Goal: Transaction & Acquisition: Purchase product/service

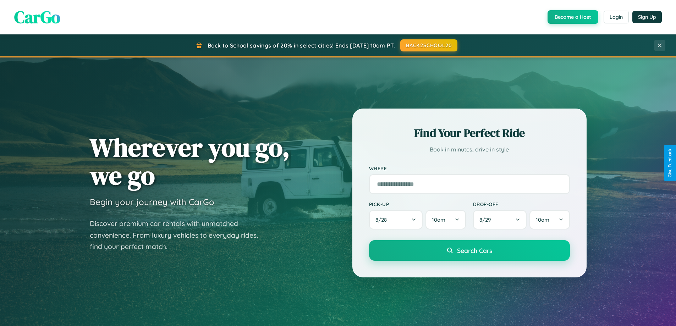
scroll to position [306, 0]
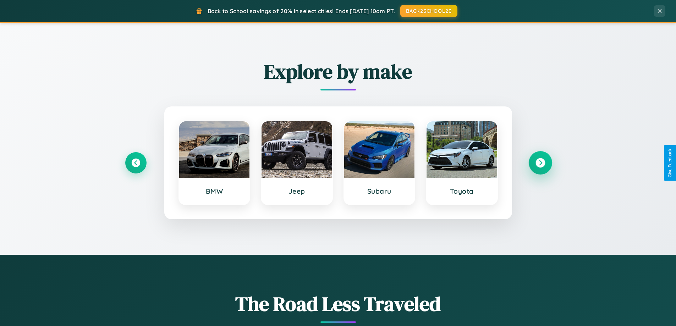
click at [540, 163] on icon at bounding box center [541, 163] width 10 height 10
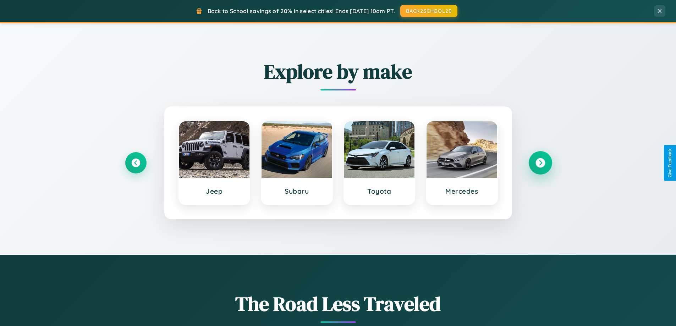
click at [540, 163] on icon at bounding box center [541, 163] width 10 height 10
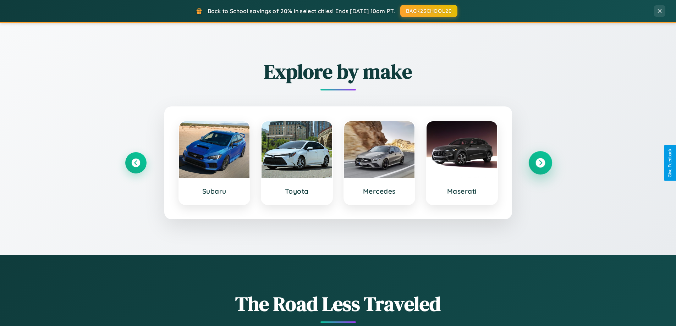
click at [540, 163] on icon at bounding box center [541, 163] width 10 height 10
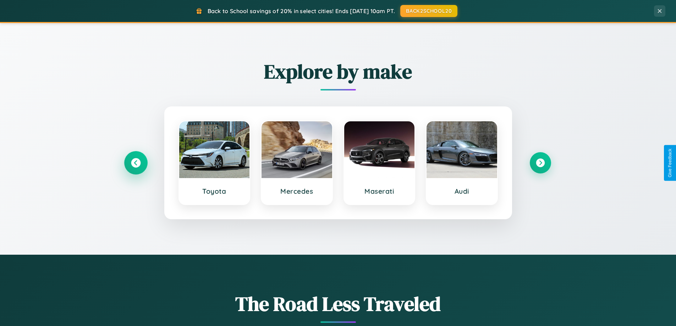
click at [136, 163] on icon at bounding box center [136, 163] width 10 height 10
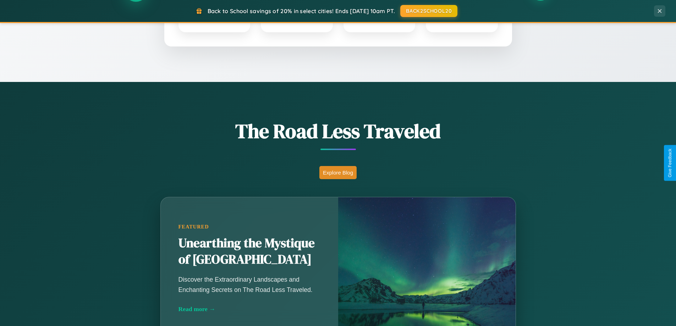
scroll to position [488, 0]
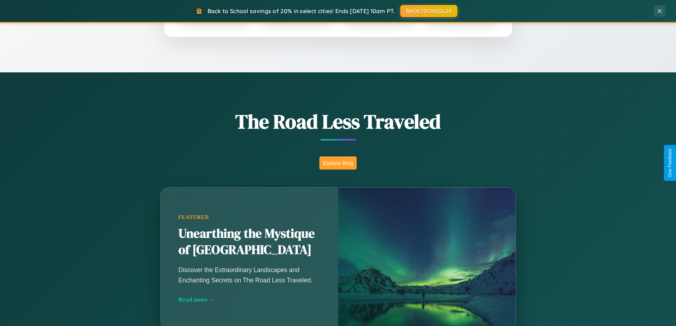
click at [338, 163] on button "Explore Blog" at bounding box center [337, 163] width 37 height 13
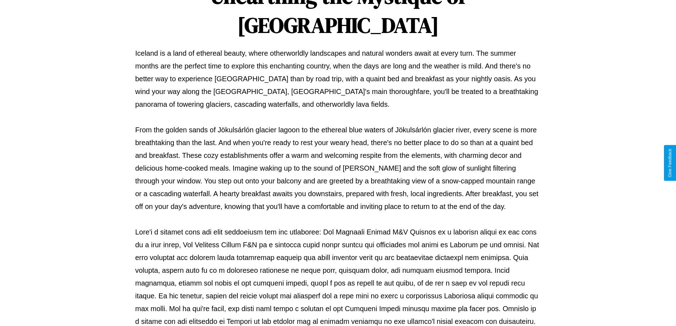
scroll to position [230, 0]
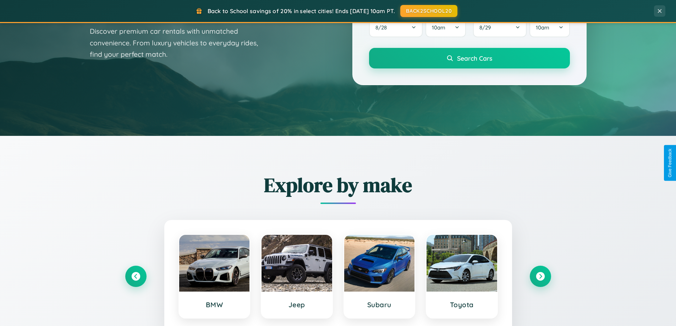
scroll to position [21, 0]
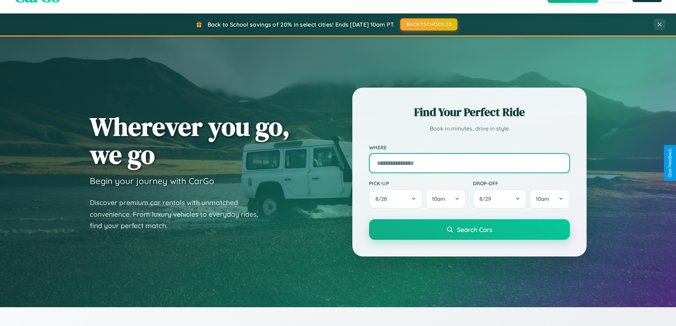
click at [469, 163] on input "text" at bounding box center [469, 163] width 201 height 20
type input "******"
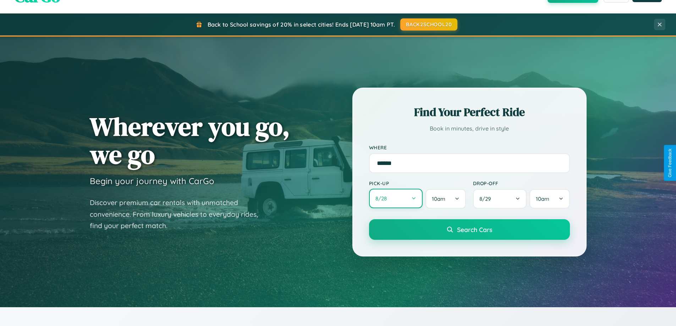
click at [396, 199] on button "8 / 28" at bounding box center [396, 199] width 54 height 20
select select "*"
select select "****"
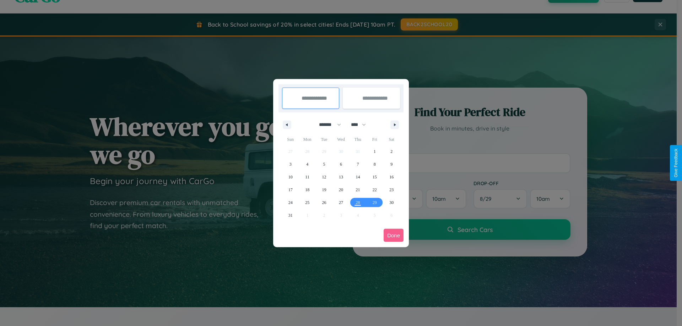
drag, startPoint x: 327, startPoint y: 125, endPoint x: 341, endPoint y: 142, distance: 22.7
click at [327, 125] on select "******* ******** ***** ***** *** **** **** ****** ********* ******* ******** **…" at bounding box center [328, 125] width 30 height 12
select select "*"
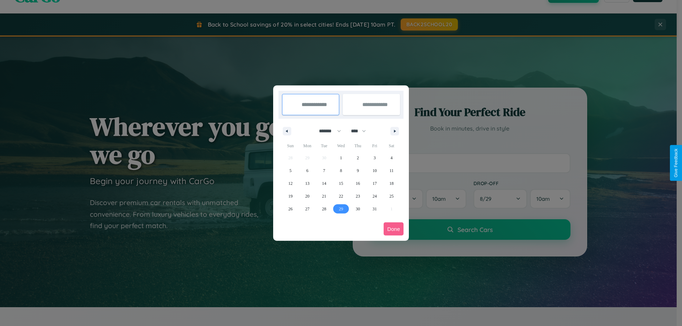
click at [340, 209] on span "29" at bounding box center [341, 209] width 4 height 13
type input "**********"
click at [357, 209] on span "30" at bounding box center [357, 209] width 4 height 13
type input "**********"
click at [393, 229] on button "Done" at bounding box center [393, 229] width 20 height 13
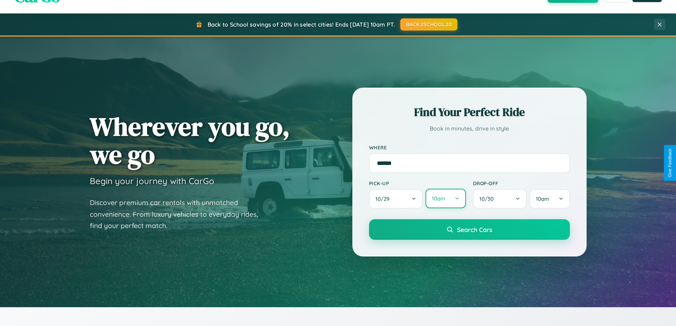
click at [445, 199] on button "10am" at bounding box center [446, 199] width 40 height 20
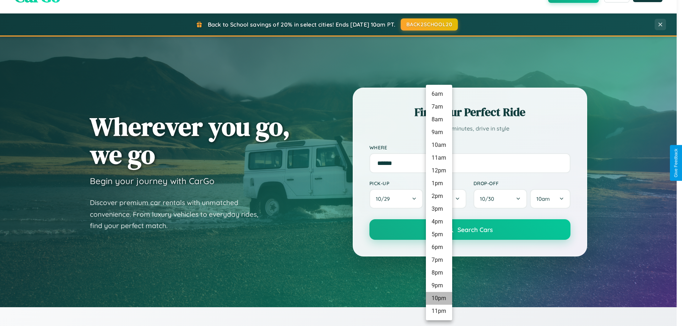
click at [438, 299] on li "10pm" at bounding box center [439, 298] width 26 height 13
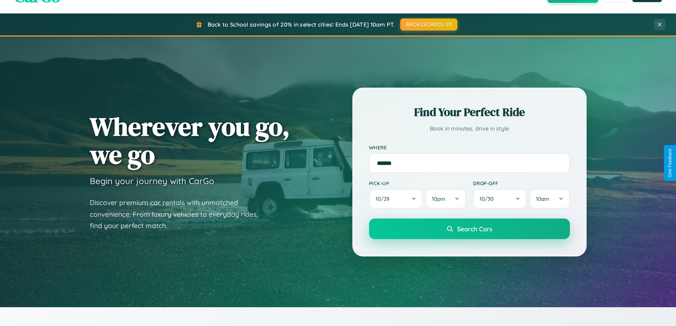
click at [469, 230] on span "Search Cars" at bounding box center [474, 229] width 35 height 8
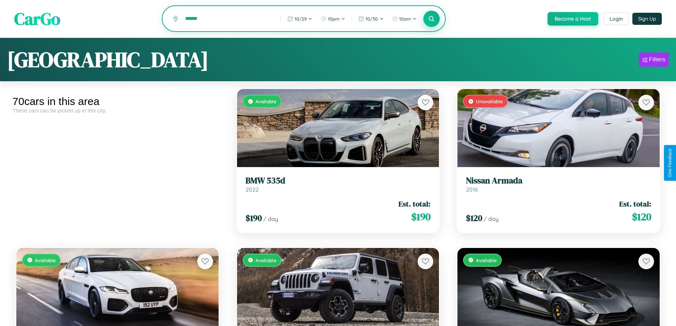
type input "******"
click at [431, 19] on icon at bounding box center [431, 18] width 7 height 7
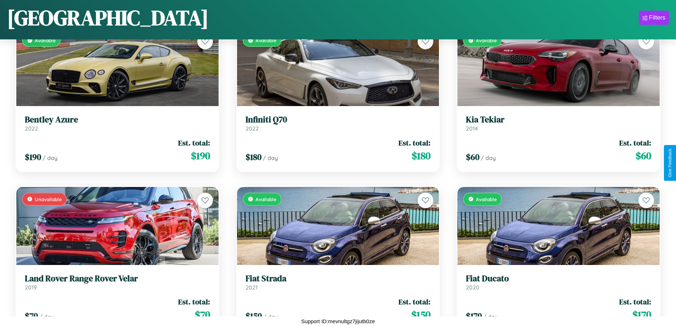
scroll to position [1054, 0]
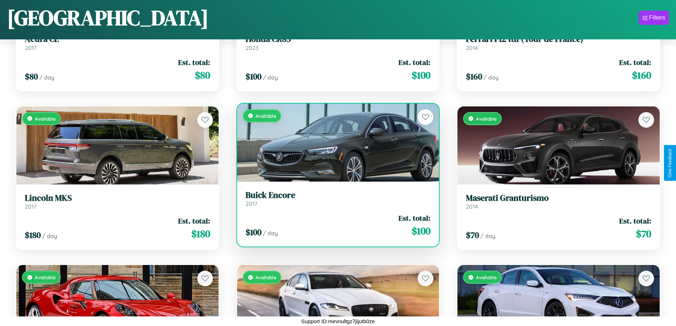
click at [335, 225] on div "$ 100 / day Est. total: $ 100" at bounding box center [338, 225] width 185 height 25
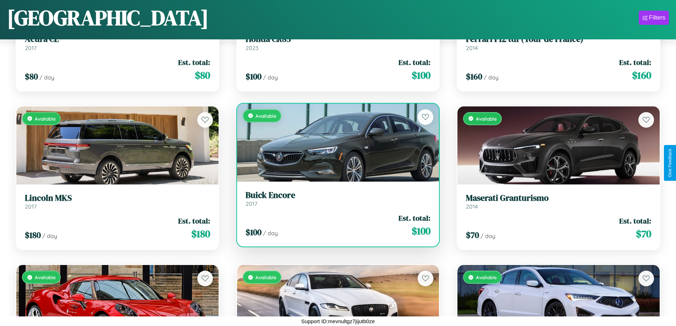
click at [335, 225] on div "$ 100 / day Est. total: $ 100" at bounding box center [338, 225] width 185 height 25
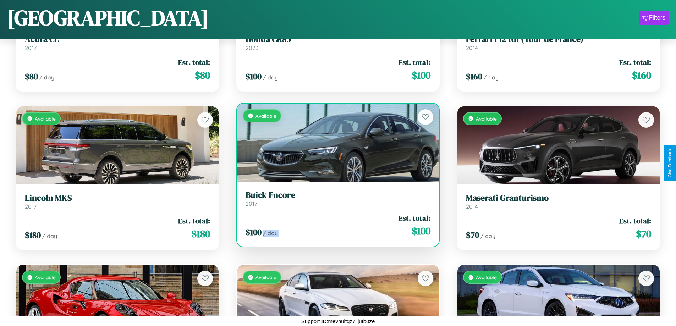
click at [335, 225] on div "$ 100 / day Est. total: $ 100" at bounding box center [338, 225] width 185 height 25
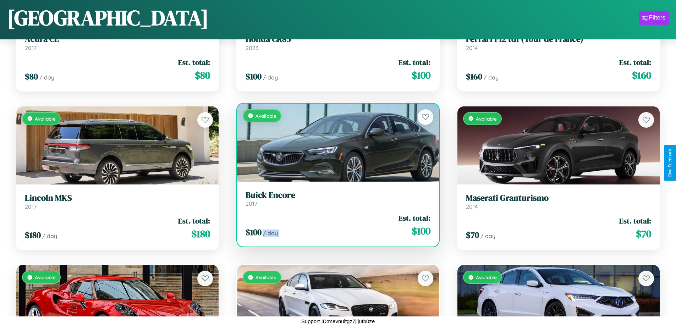
click at [335, 225] on div "$ 100 / day Est. total: $ 100" at bounding box center [338, 225] width 185 height 25
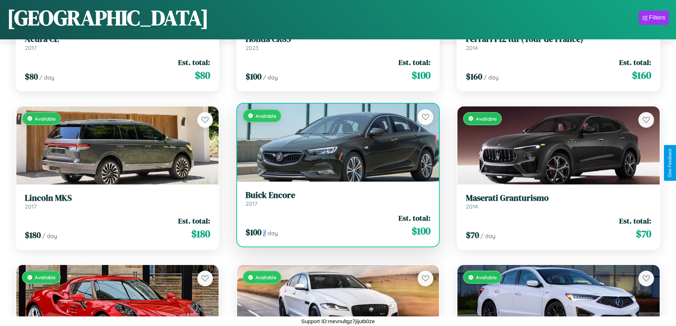
click at [335, 225] on div "$ 100 / day Est. total: $ 100" at bounding box center [338, 225] width 185 height 25
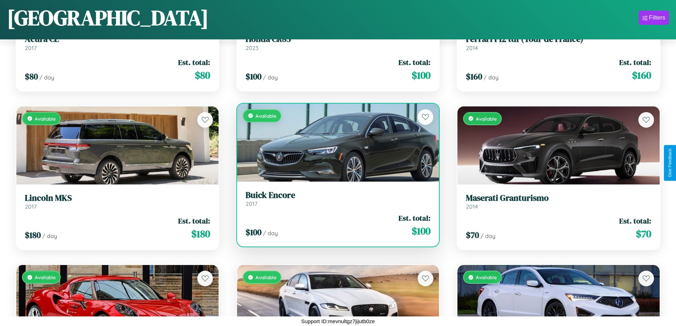
click at [335, 198] on h3 "Buick Encore" at bounding box center [338, 195] width 185 height 10
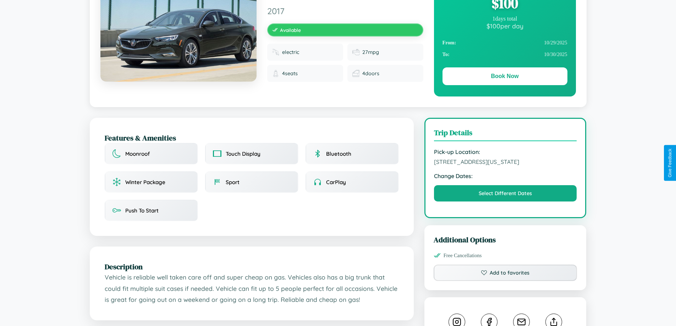
scroll to position [191, 0]
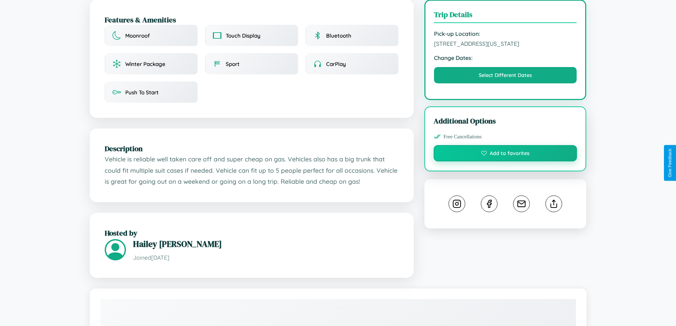
click at [505, 162] on button "Add to favorites" at bounding box center [506, 153] width 144 height 16
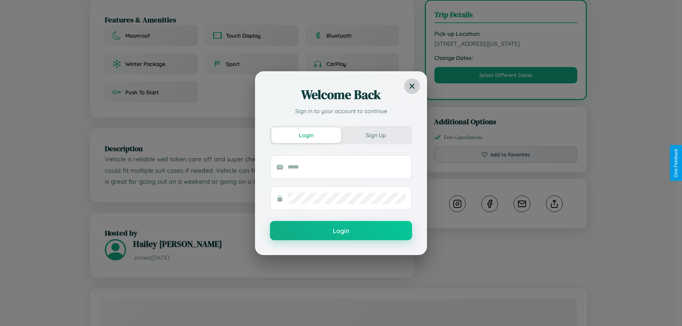
click at [412, 86] on icon at bounding box center [411, 85] width 5 height 5
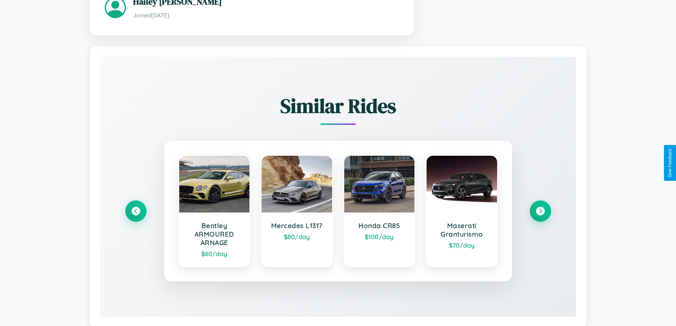
scroll to position [453, 0]
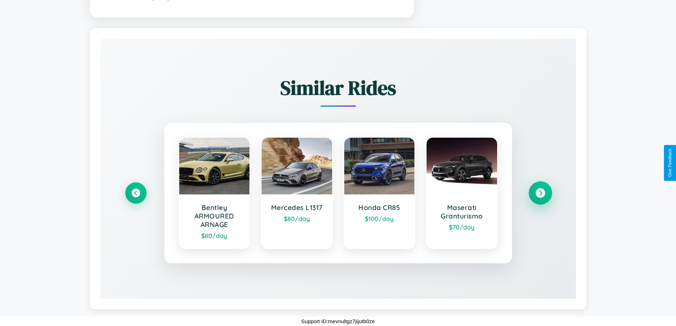
click at [540, 193] on icon at bounding box center [541, 193] width 10 height 10
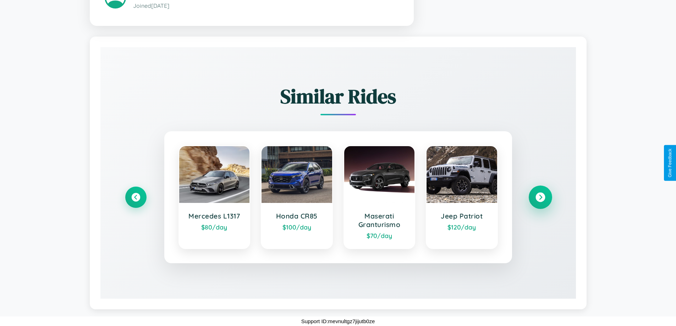
click at [540, 197] on icon at bounding box center [541, 197] width 10 height 10
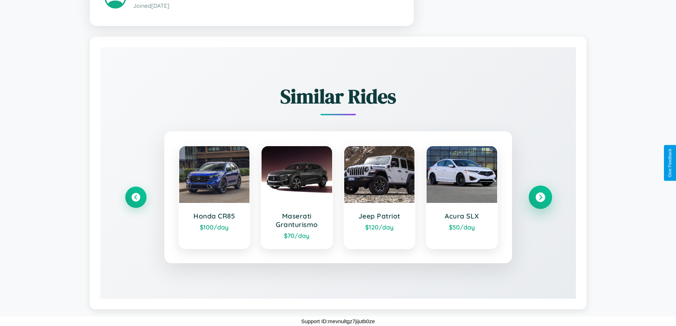
click at [540, 197] on icon at bounding box center [541, 197] width 10 height 10
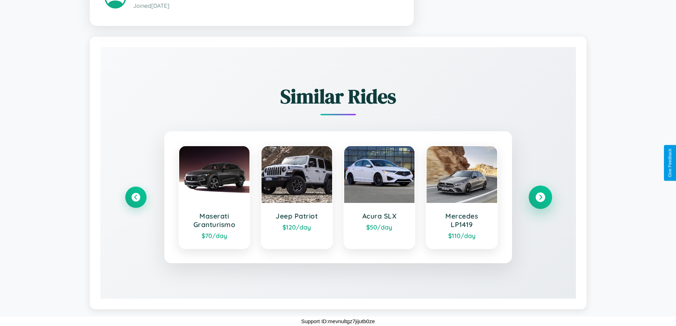
click at [540, 197] on icon at bounding box center [541, 197] width 10 height 10
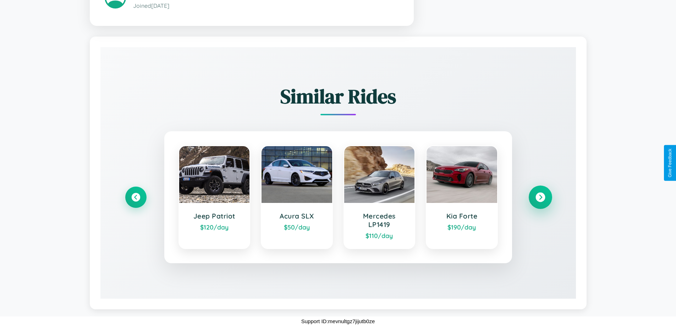
click at [540, 197] on icon at bounding box center [541, 197] width 10 height 10
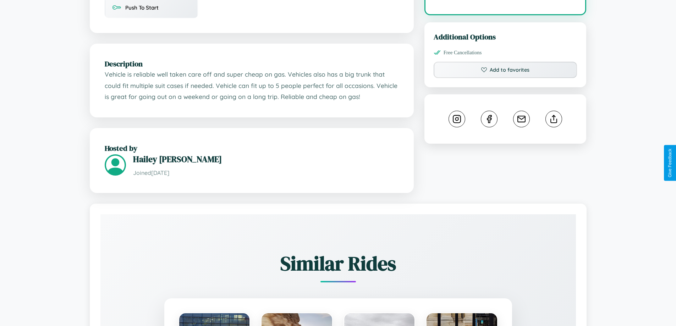
scroll to position [240, 0]
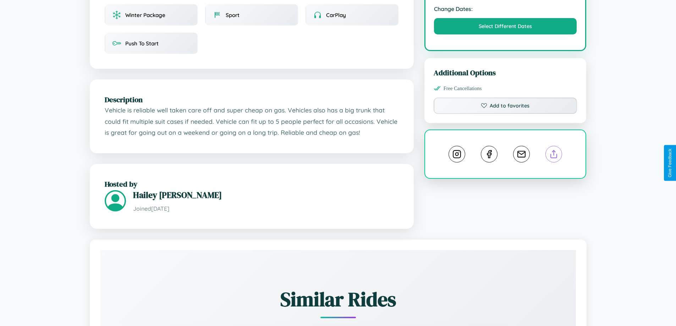
click at [554, 155] on line at bounding box center [554, 153] width 0 height 5
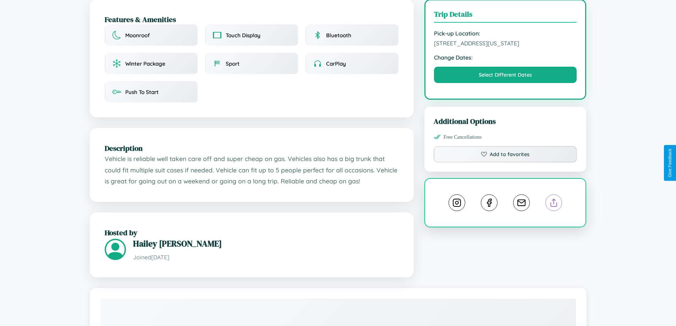
scroll to position [191, 0]
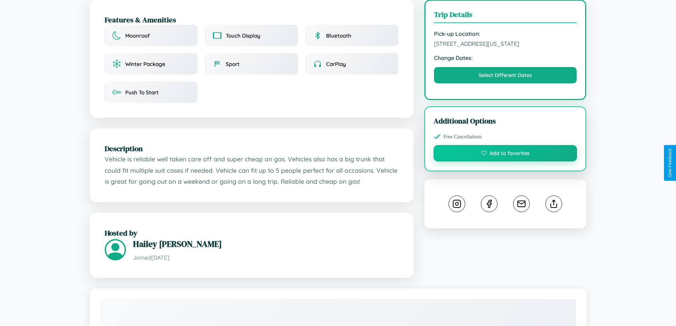
click at [505, 162] on button "Add to favorites" at bounding box center [506, 153] width 144 height 16
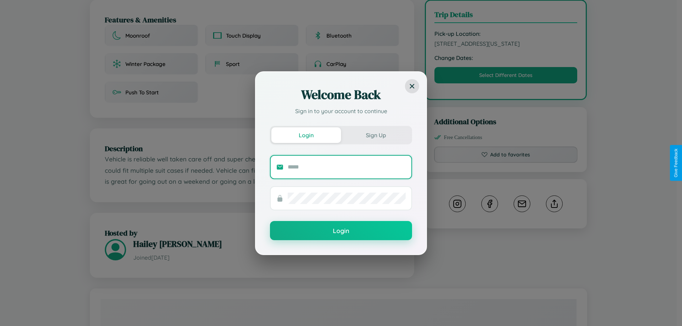
click at [346, 167] on input "text" at bounding box center [347, 167] width 118 height 11
type input "**********"
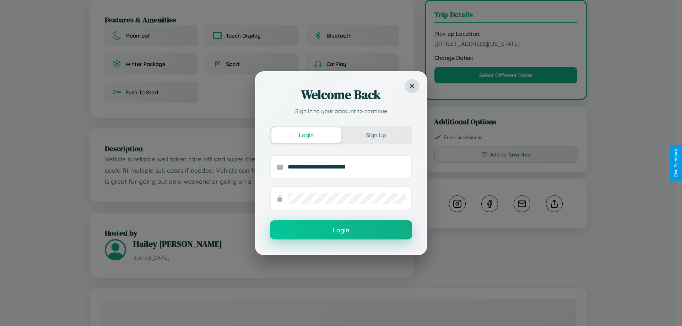
click at [341, 230] on button "Login" at bounding box center [341, 229] width 142 height 19
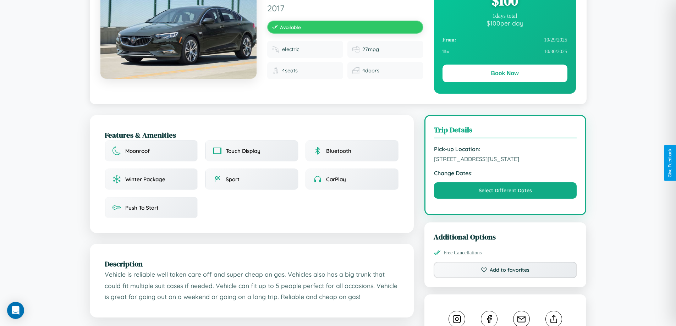
scroll to position [0, 0]
